Goal: Information Seeking & Learning: Check status

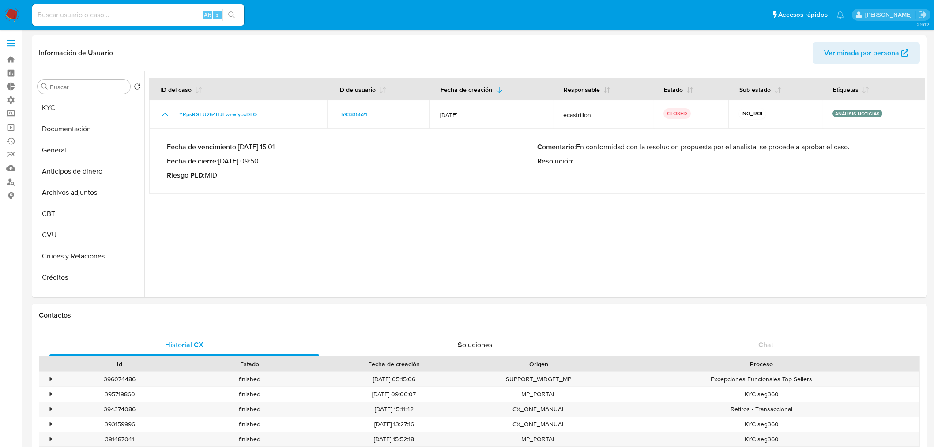
select select "10"
click at [90, 135] on button "Documentación" at bounding box center [85, 128] width 103 height 21
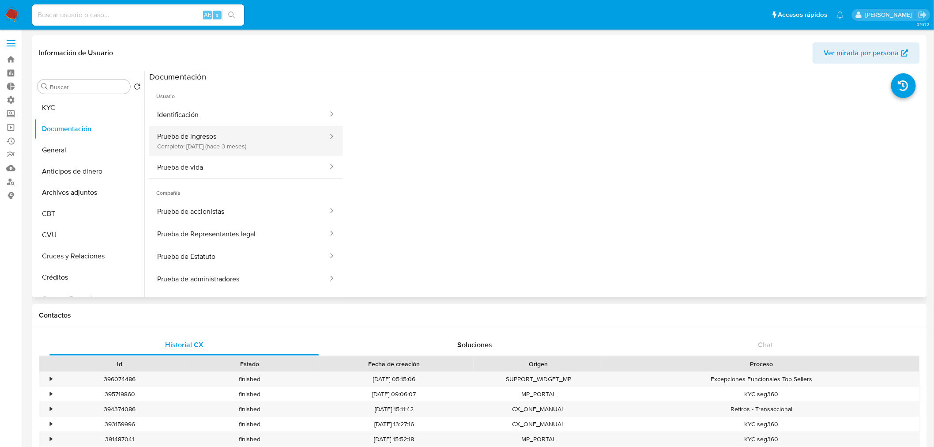
click at [278, 138] on button "Prueba de ingresos Completo: 11/07/2025 (hace 3 meses)" at bounding box center [239, 141] width 180 height 30
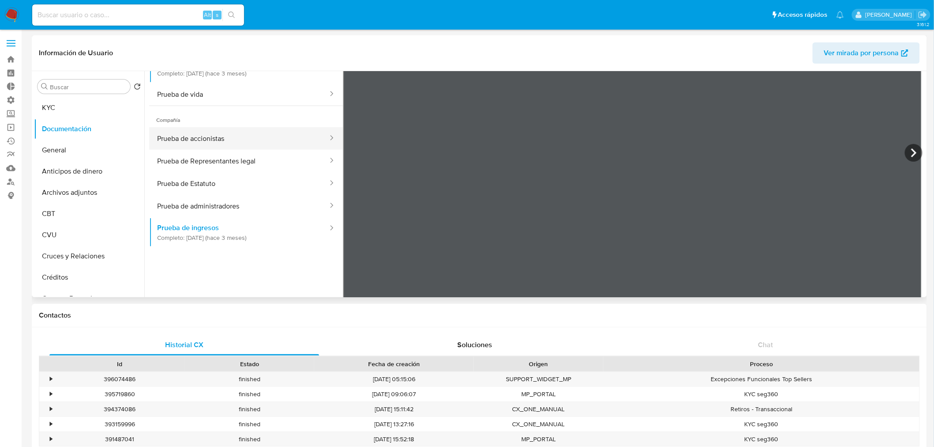
scroll to position [76, 0]
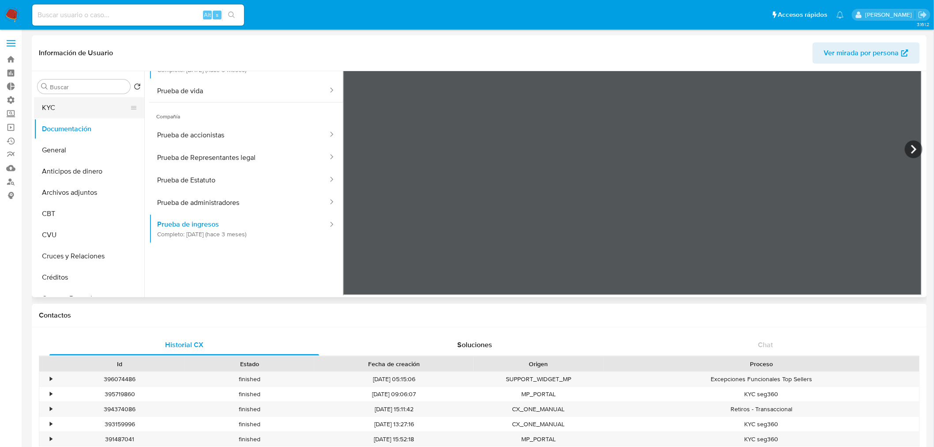
click at [81, 105] on button "KYC" at bounding box center [85, 107] width 103 height 21
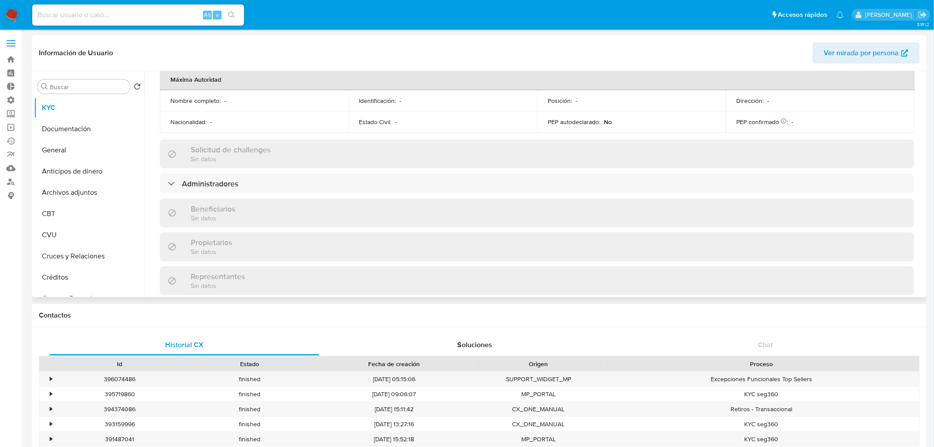
scroll to position [392, 0]
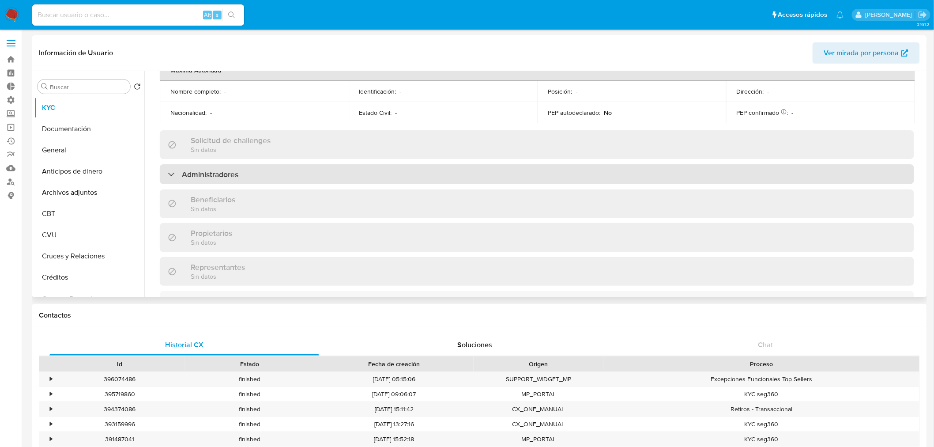
click at [225, 164] on div "Administradores" at bounding box center [537, 174] width 754 height 20
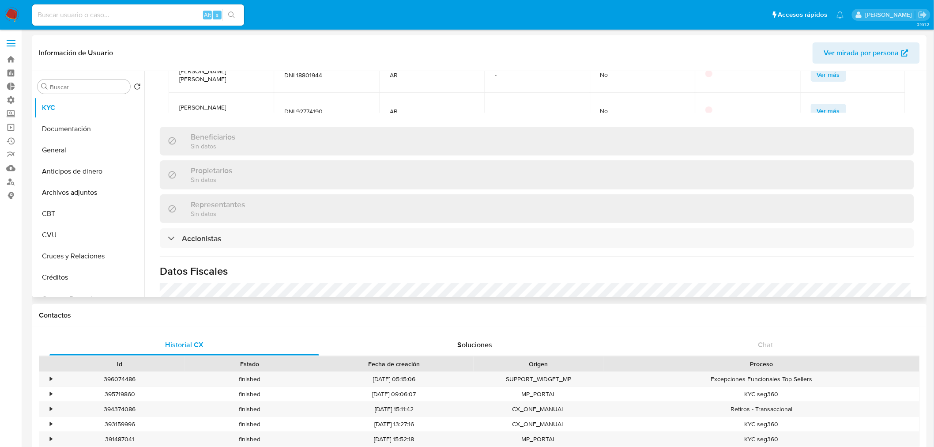
scroll to position [588, 0]
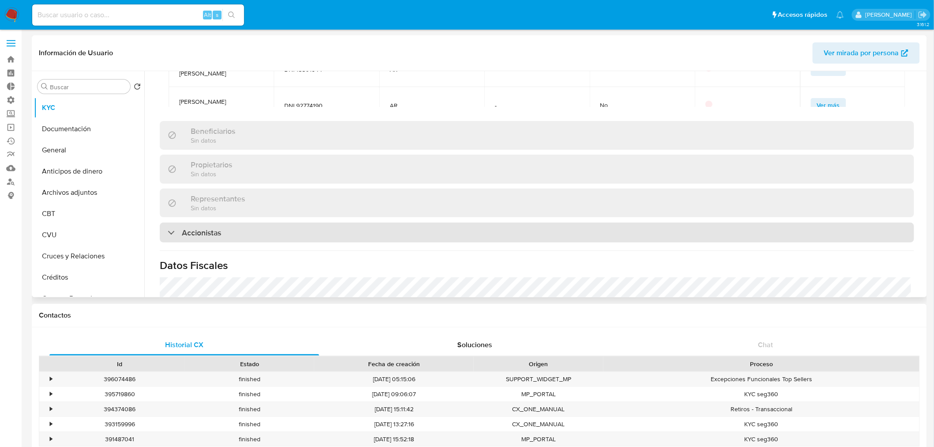
click at [236, 222] on div "Accionistas" at bounding box center [537, 232] width 754 height 20
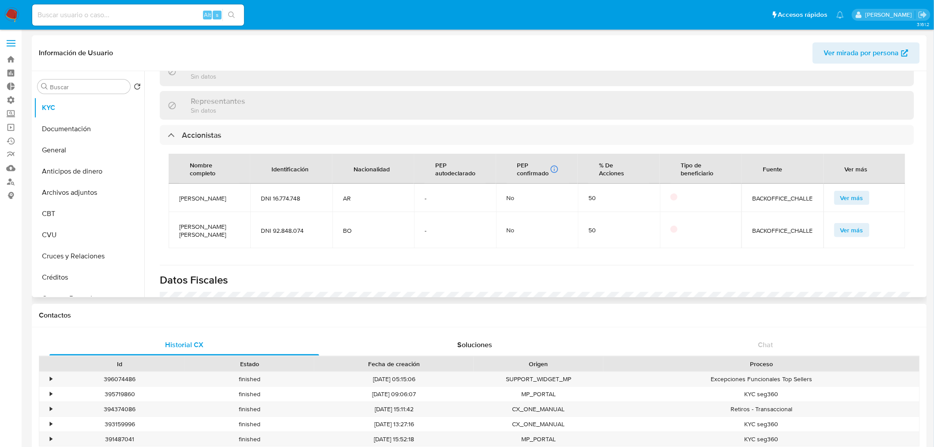
scroll to position [686, 0]
drag, startPoint x: 220, startPoint y: 193, endPoint x: 174, endPoint y: 181, distance: 47.1
click at [174, 183] on td "Enrique Esteban Antequera" at bounding box center [210, 197] width 82 height 28
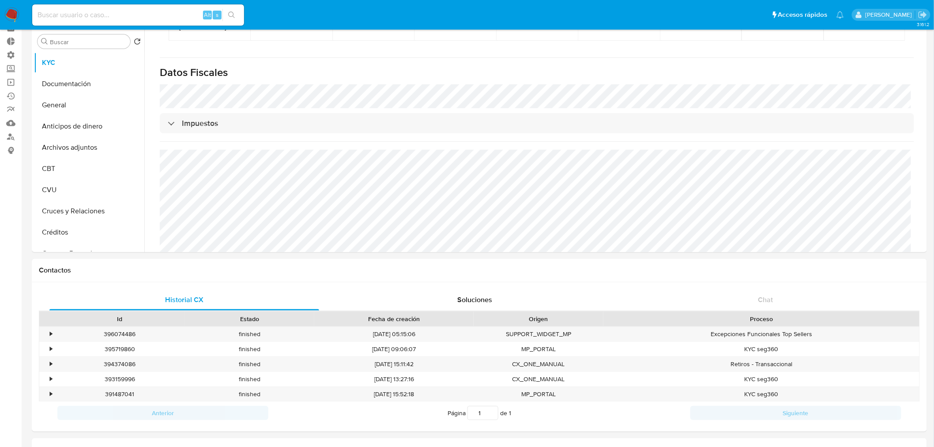
scroll to position [0, 0]
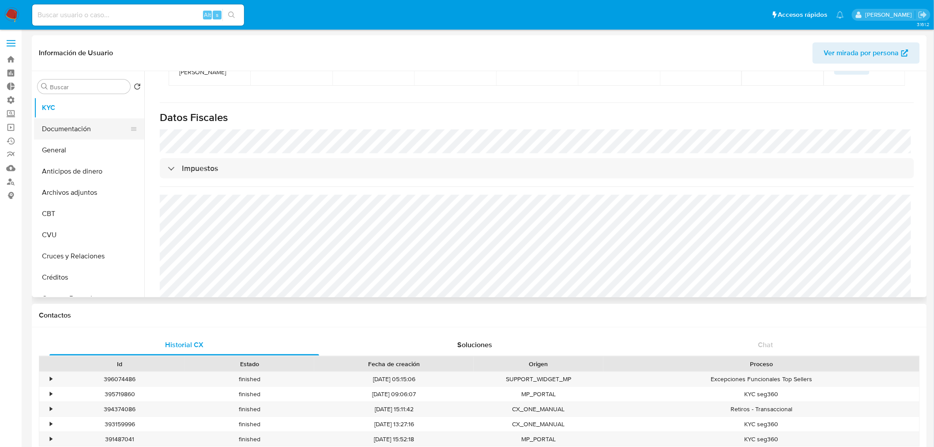
click at [78, 133] on button "Documentación" at bounding box center [85, 128] width 103 height 21
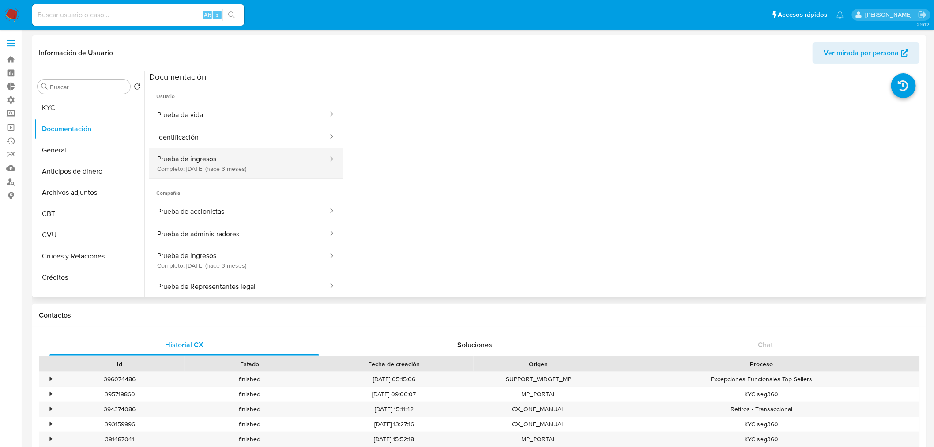
click at [234, 162] on button "Prueba de ingresos Completo: 11/07/2025 (hace 3 meses)" at bounding box center [239, 163] width 180 height 30
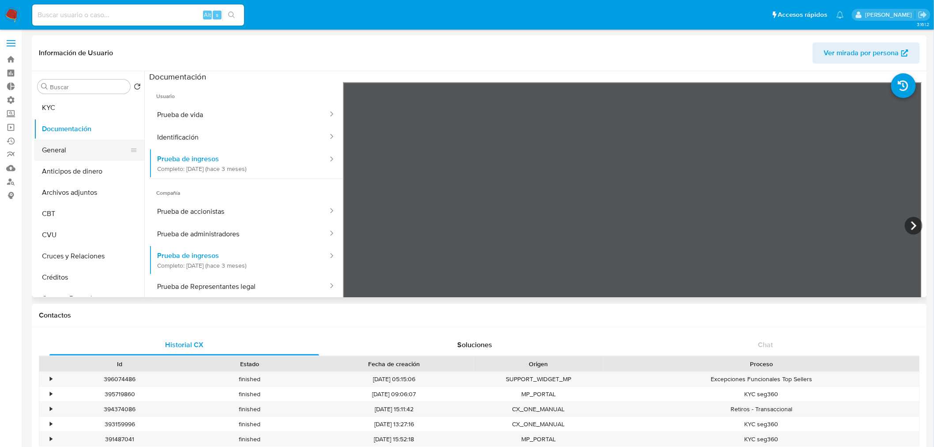
click at [87, 157] on button "General" at bounding box center [85, 149] width 103 height 21
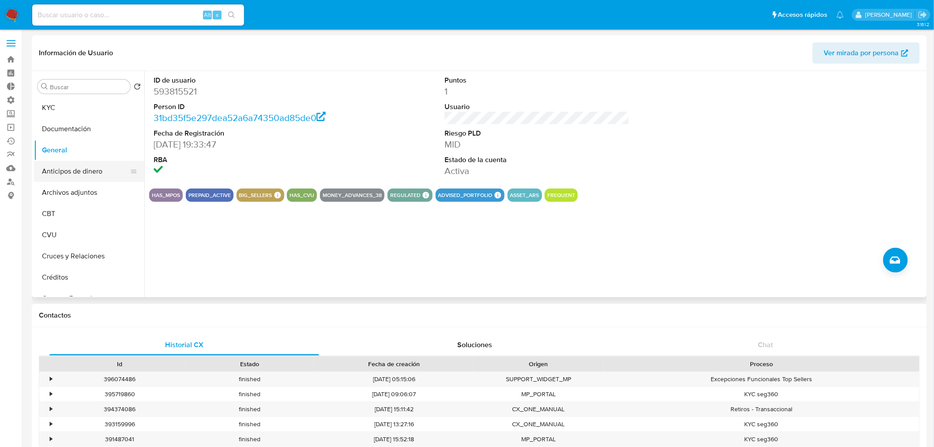
click at [85, 174] on button "Anticipos de dinero" at bounding box center [85, 171] width 103 height 21
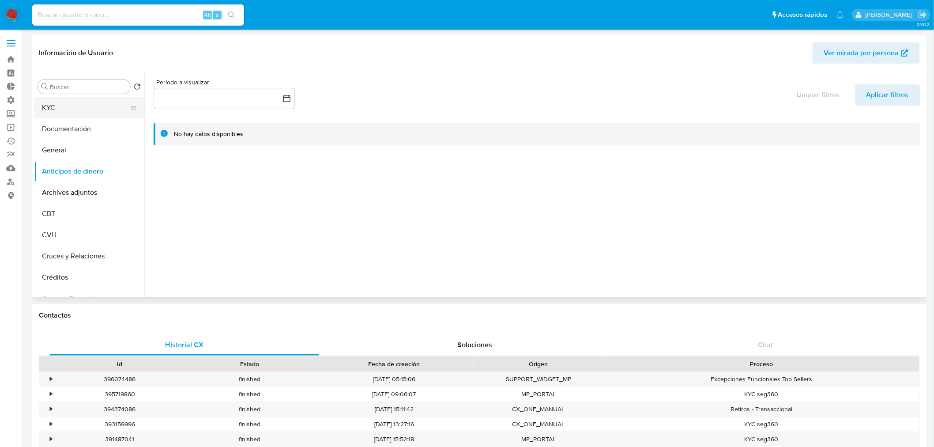
click at [90, 103] on button "KYC" at bounding box center [85, 107] width 103 height 21
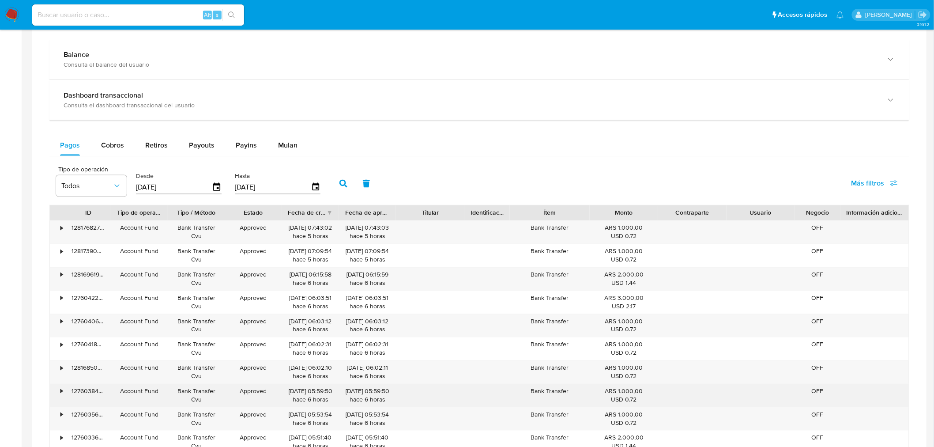
scroll to position [721, 0]
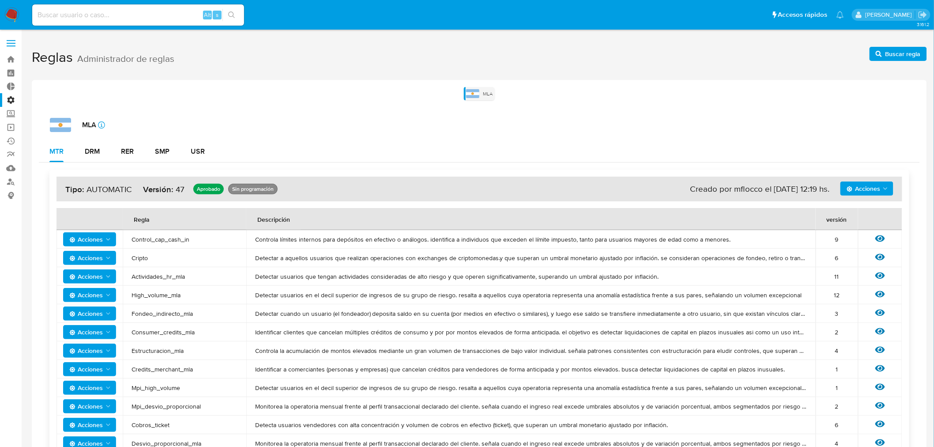
click at [11, 100] on label "Administración" at bounding box center [52, 100] width 105 height 14
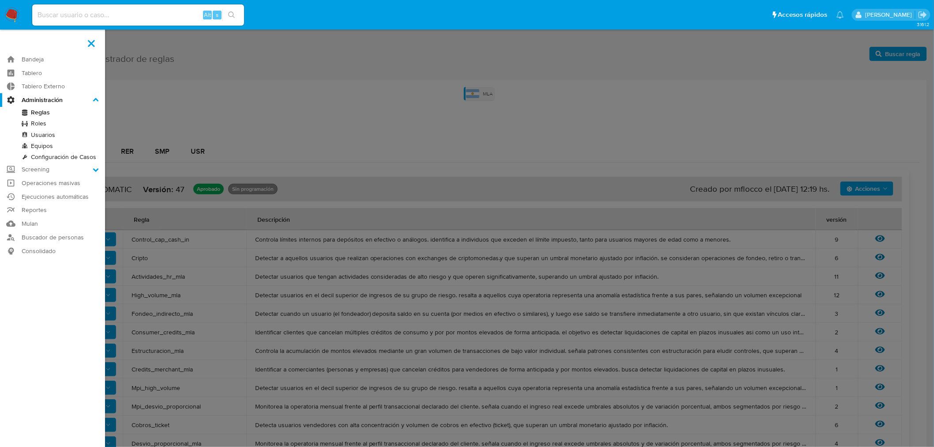
click at [0, 0] on input "Administración" at bounding box center [0, 0] width 0 height 0
click at [88, 41] on span at bounding box center [91, 43] width 7 height 7
click at [0, 0] on input "checkbox" at bounding box center [0, 0] width 0 height 0
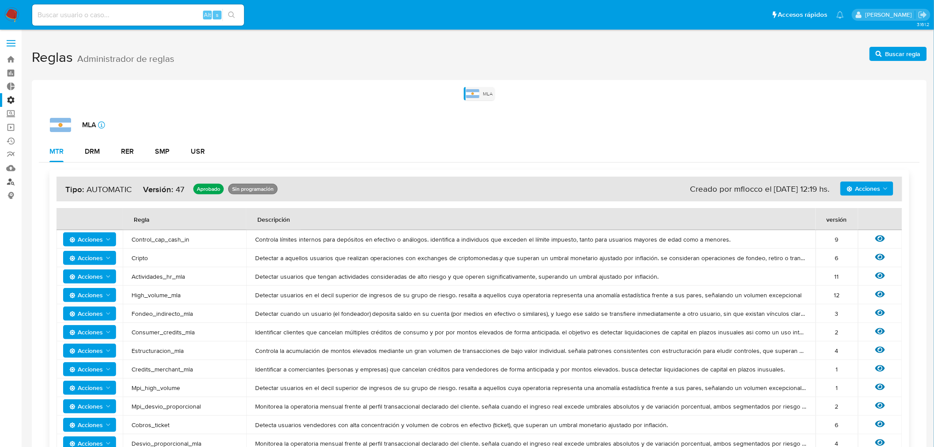
click at [14, 180] on link "Buscador de personas" at bounding box center [52, 182] width 105 height 14
click at [10, 181] on link "Buscador de personas" at bounding box center [52, 182] width 105 height 14
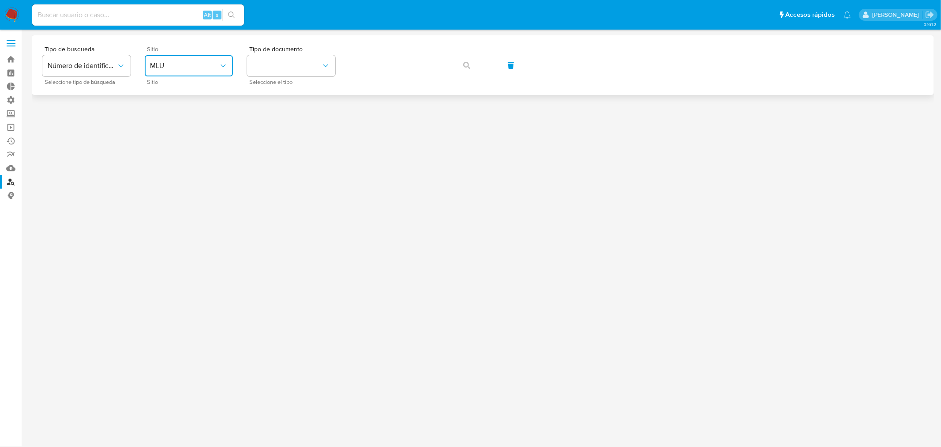
click at [187, 71] on button "MLU" at bounding box center [189, 65] width 88 height 21
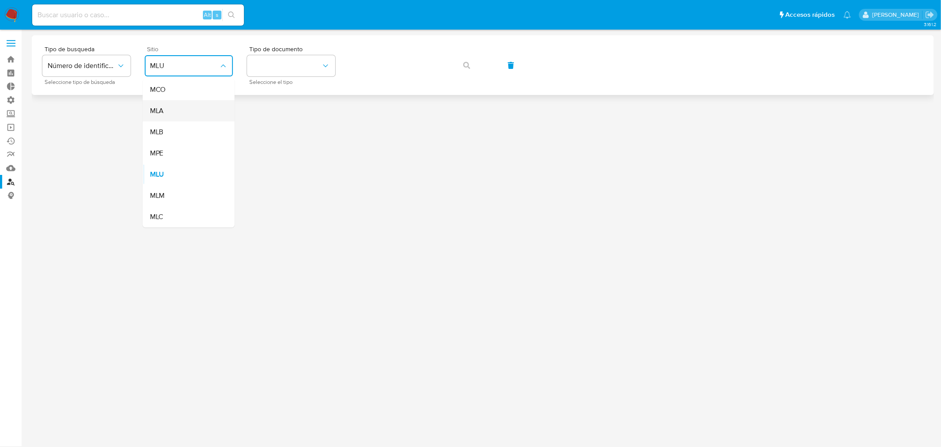
click at [172, 113] on div "MLA" at bounding box center [186, 110] width 72 height 21
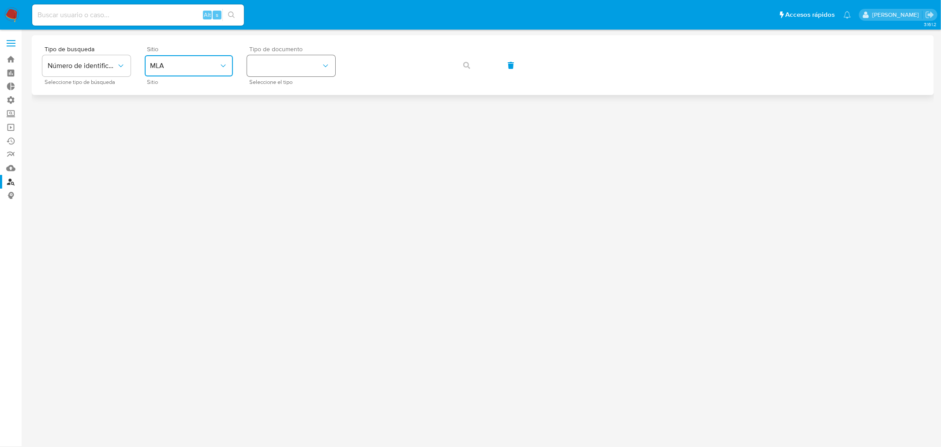
click at [279, 58] on button "identificationType" at bounding box center [291, 65] width 88 height 21
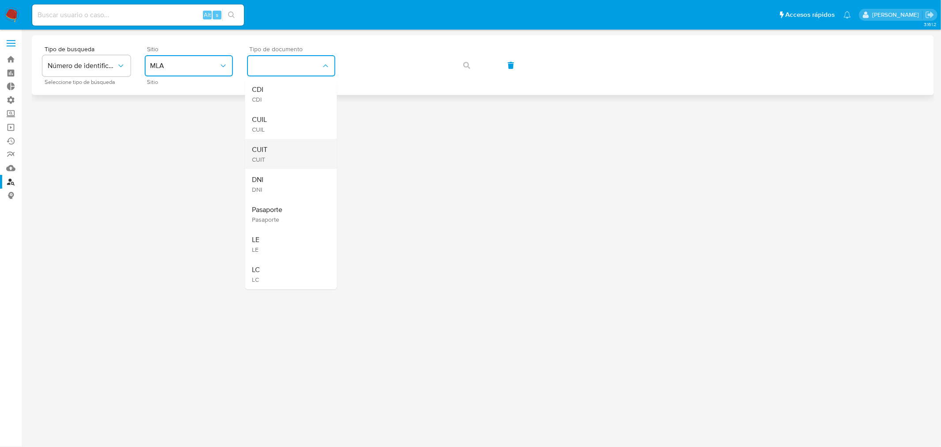
click at [272, 146] on div "CUIT CUIT" at bounding box center [288, 154] width 72 height 30
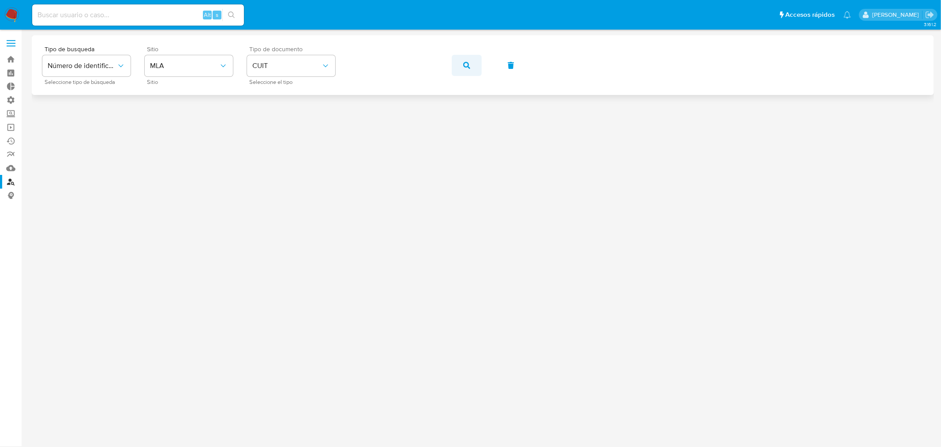
click at [474, 64] on button "button" at bounding box center [467, 65] width 30 height 21
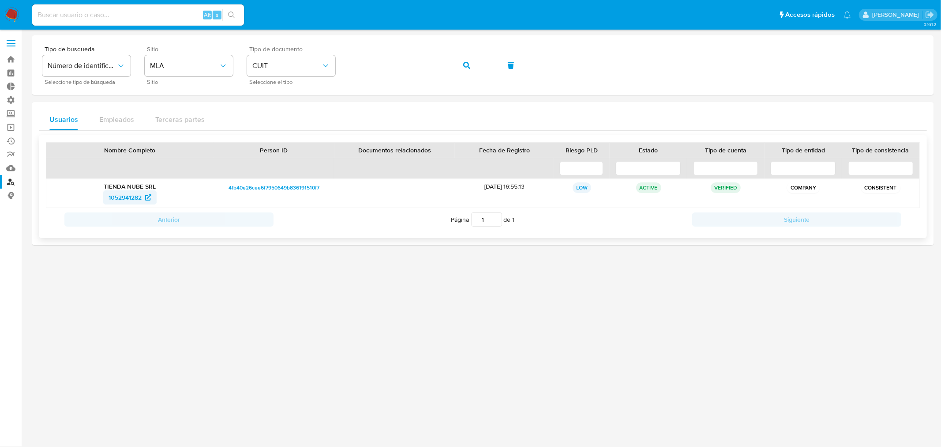
click at [129, 195] on span "1052941282" at bounding box center [125, 197] width 33 height 14
click at [98, 16] on input at bounding box center [138, 14] width 212 height 11
paste input "2415753504"
type input "2415753504"
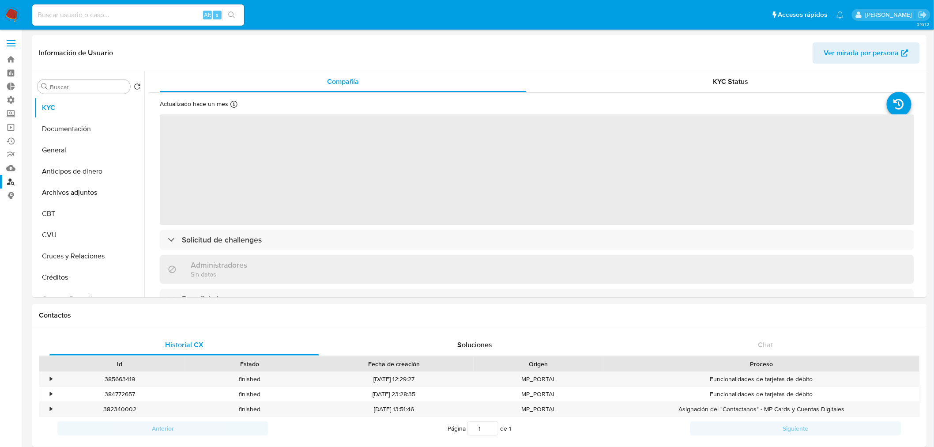
select select "10"
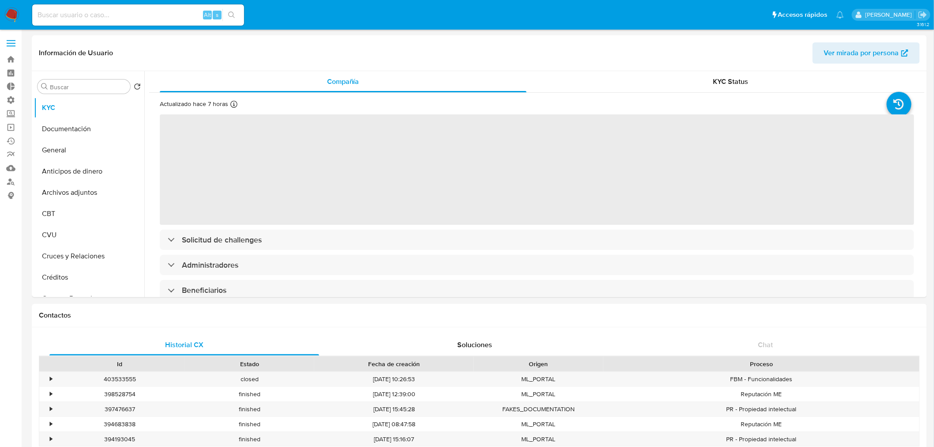
select select "10"
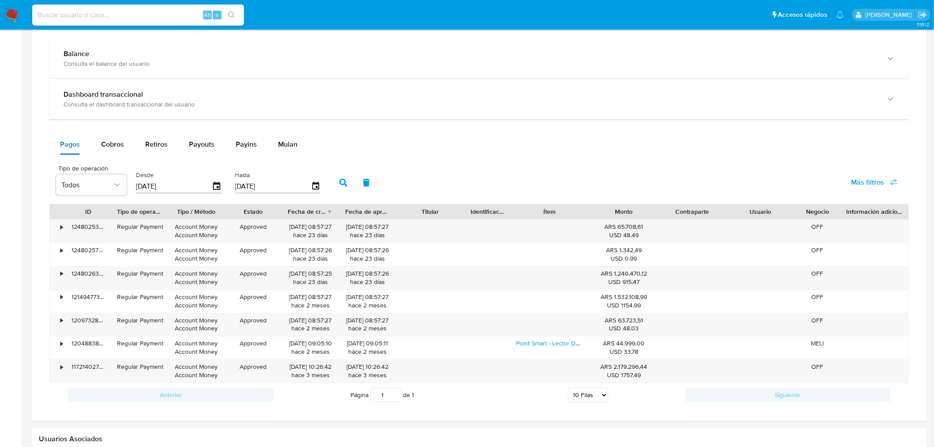
scroll to position [490, 0]
click at [99, 145] on button "Cobros" at bounding box center [112, 145] width 44 height 21
select select "10"
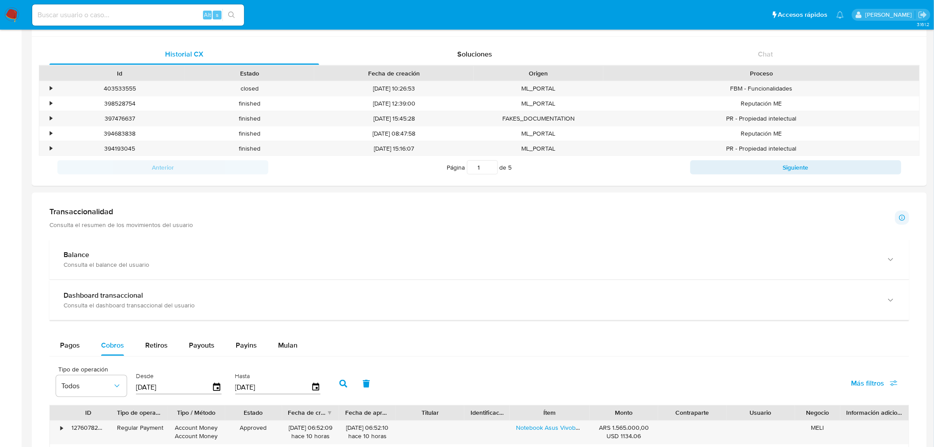
scroll to position [441, 0]
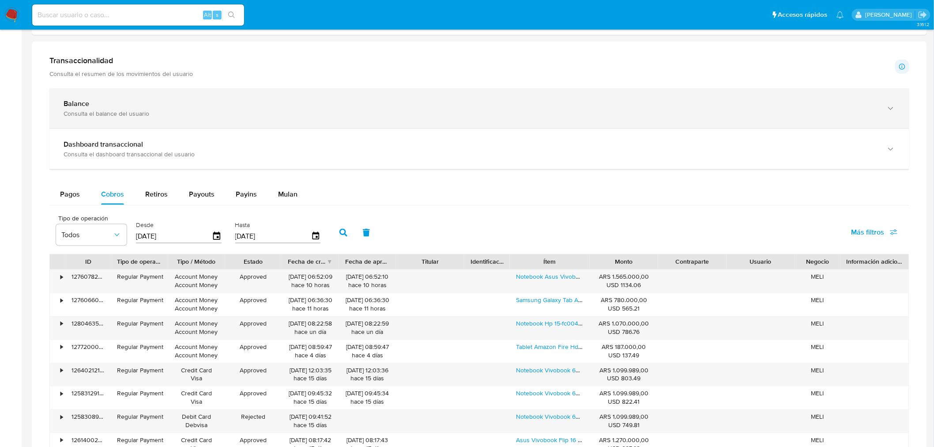
click at [113, 104] on div "Balance" at bounding box center [471, 103] width 814 height 9
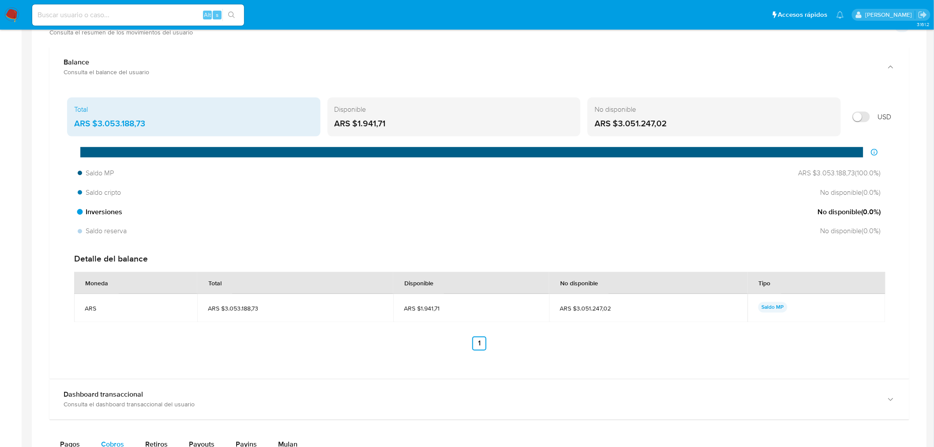
scroll to position [539, 0]
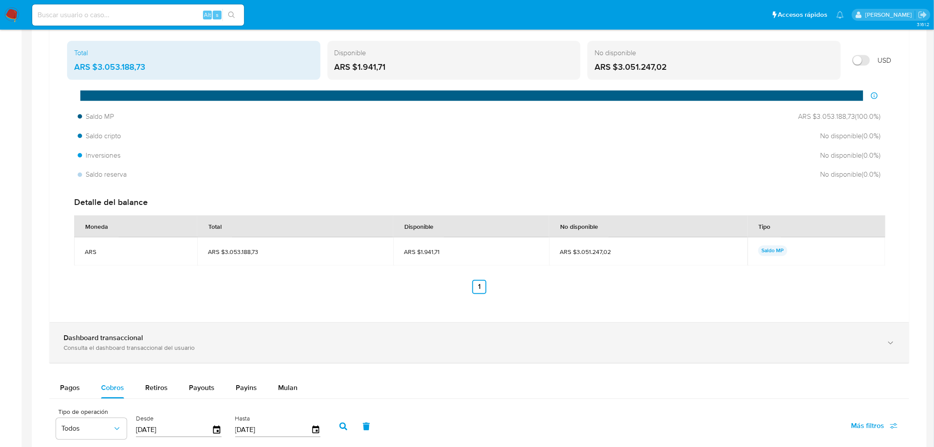
click at [309, 335] on div "Dashboard transaccional" at bounding box center [471, 338] width 814 height 9
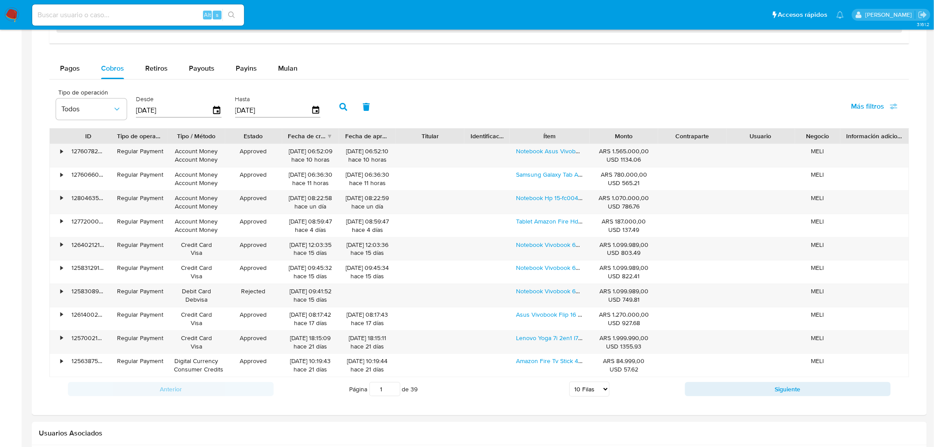
scroll to position [1321, 0]
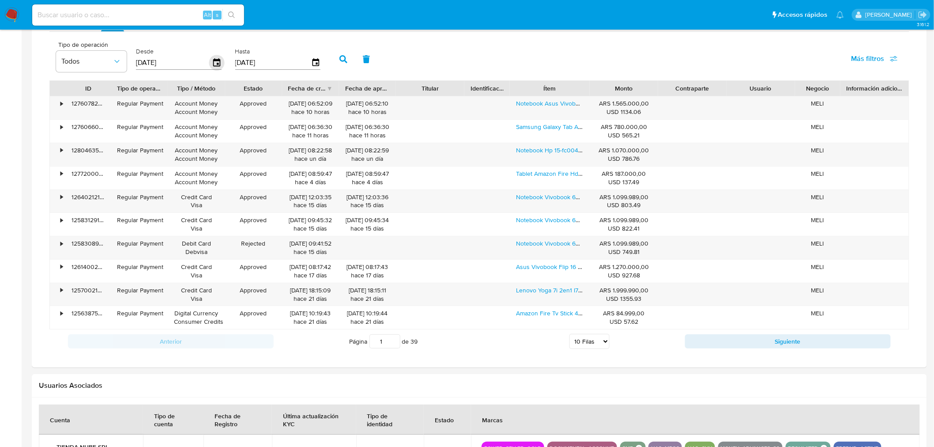
click at [212, 64] on icon "button" at bounding box center [216, 62] width 15 height 15
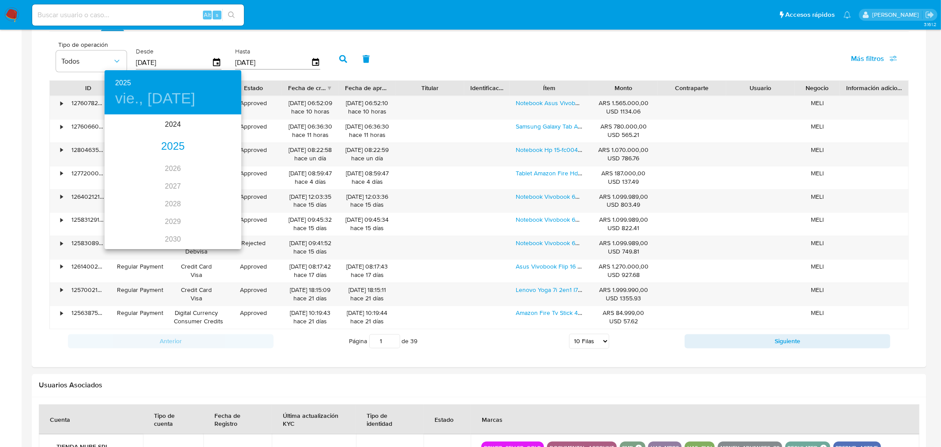
click at [173, 146] on div "2025" at bounding box center [173, 147] width 137 height 18
click at [215, 200] on div "sep." at bounding box center [218, 198] width 45 height 33
click at [140, 191] on p "16" at bounding box center [137, 192] width 7 height 9
type input "[DATE]"
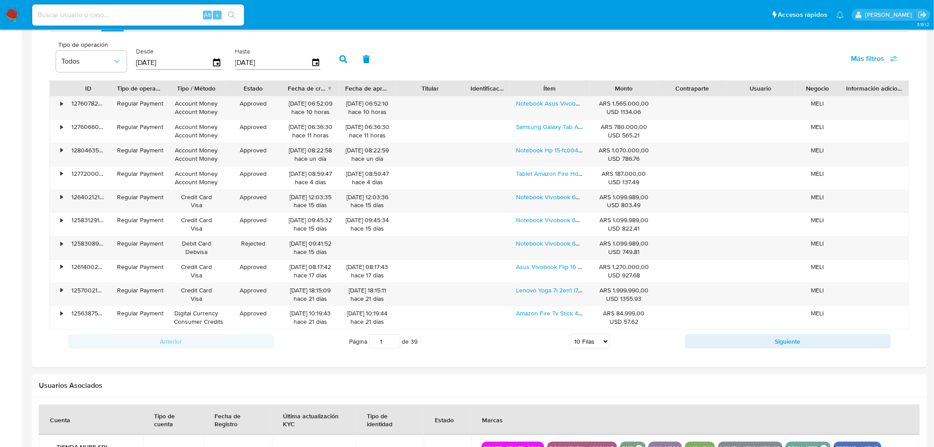
click at [306, 64] on input "[DATE]" at bounding box center [273, 63] width 76 height 14
click at [309, 60] on icon "button" at bounding box center [315, 62] width 15 height 15
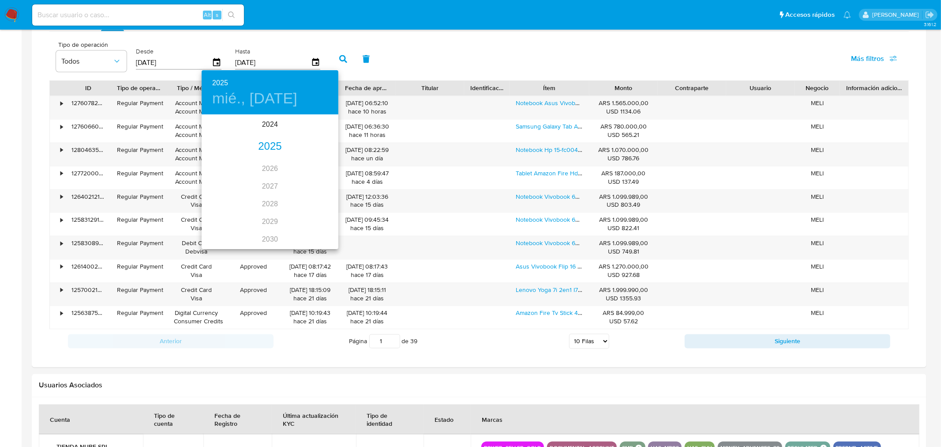
click at [267, 143] on div "2025" at bounding box center [270, 147] width 137 height 18
click at [312, 193] on div "sep." at bounding box center [315, 198] width 45 height 33
click at [249, 192] on p "17" at bounding box center [252, 192] width 7 height 9
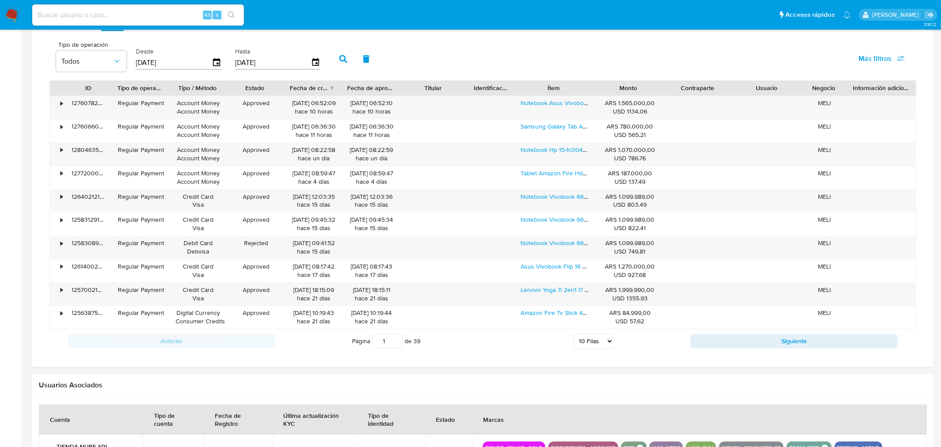
type input "[DATE]"
click at [343, 62] on icon "button" at bounding box center [343, 59] width 8 height 8
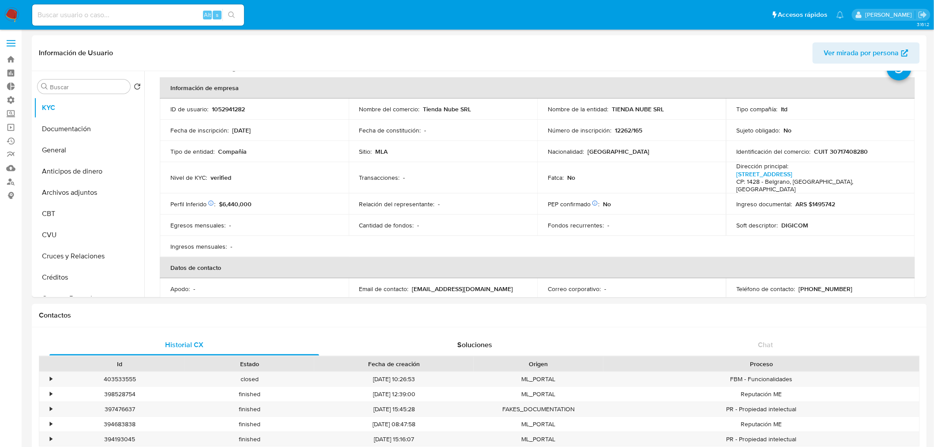
scroll to position [0, 0]
